Goal: Information Seeking & Learning: Find specific fact

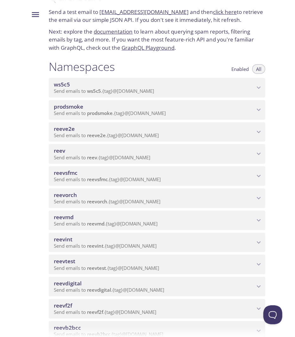
scroll to position [23, 0]
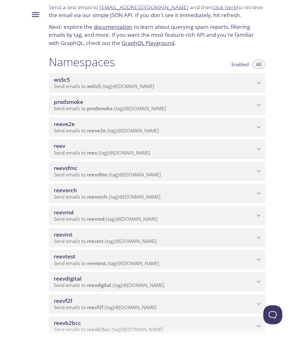
click at [98, 280] on span "reevdigital" at bounding box center [154, 278] width 201 height 7
click at [101, 280] on span "reevdigital" at bounding box center [154, 278] width 201 height 7
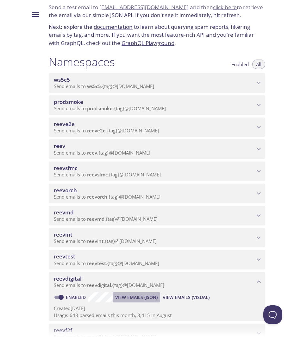
click at [150, 300] on span "View Emails (JSON)" at bounding box center [136, 298] width 42 height 8
click at [191, 300] on span "View Emails (Visual)" at bounding box center [186, 298] width 47 height 8
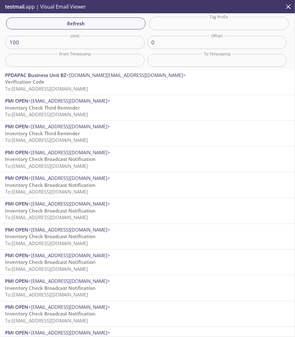
click at [179, 58] on input "text" at bounding box center [218, 60] width 140 height 13
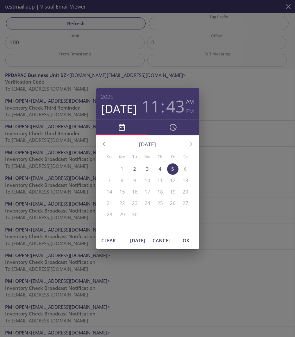
click at [168, 83] on div "[DATE] 11 : 43 AM PM [DATE] Su Mo Tu We Th Fr Sa 31 1 2 3 4 5 6 7 8 9 10 11 12 …" at bounding box center [147, 168] width 295 height 337
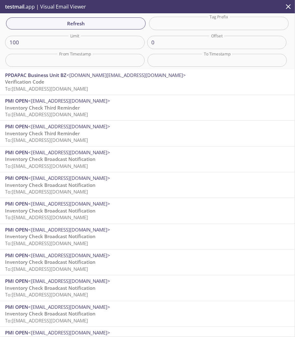
click at [103, 81] on p "Verification Code To: [EMAIL_ADDRESS][DOMAIN_NAME]" at bounding box center [147, 86] width 285 height 14
